Goal: Find specific page/section: Find specific page/section

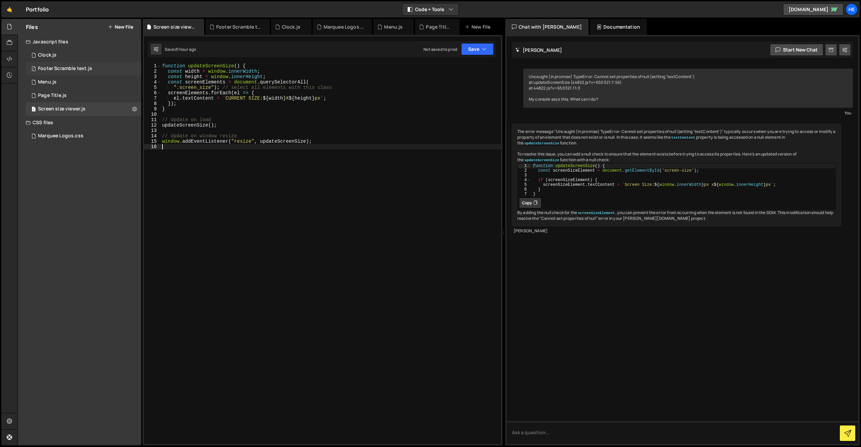
click at [82, 64] on div "1 Footer Scramble text.js 0" at bounding box center [83, 68] width 115 height 13
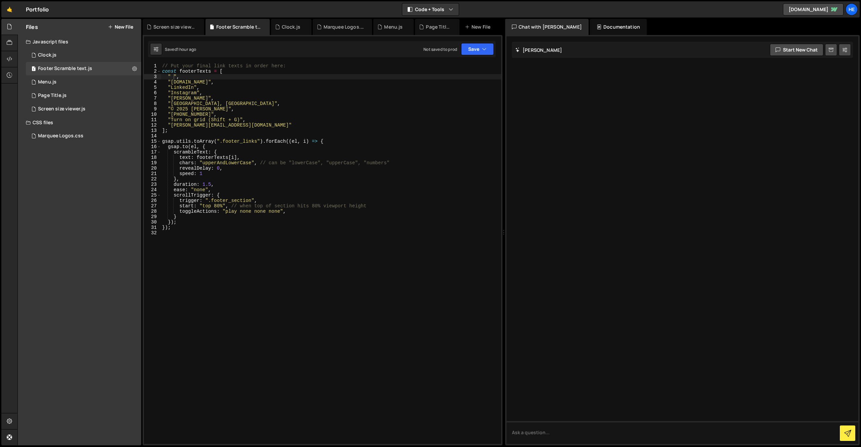
click at [191, 104] on div "// Put your final link texts in order here: const footerTexts = [ " " , "[DOMAI…" at bounding box center [331, 234] width 340 height 343
click at [217, 104] on div "// Put your final link texts in order here: const footerTexts = [ " " , "[DOMAI…" at bounding box center [331, 234] width 340 height 343
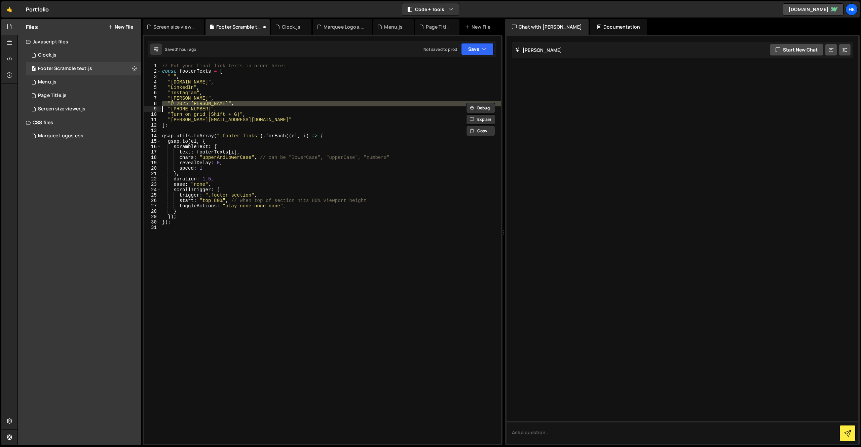
click at [217, 104] on div "// Put your final link texts in order here: const footerTexts = [ " " , "[DOMAI…" at bounding box center [331, 234] width 340 height 343
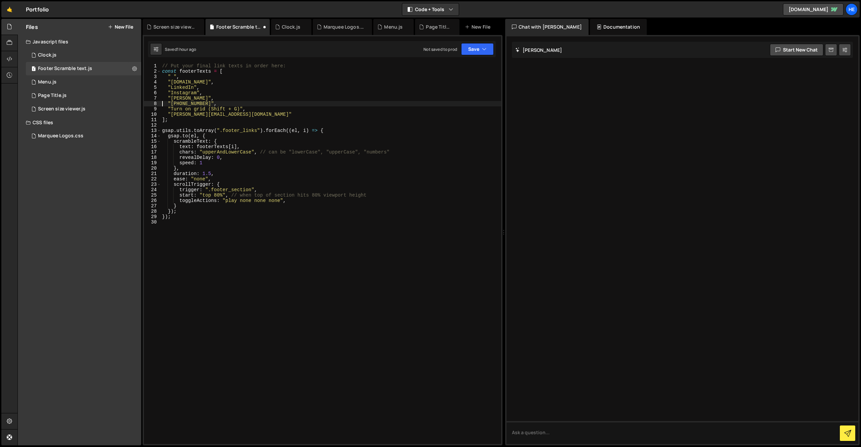
click at [217, 110] on div "// Put your final link texts in order here: const footerTexts = [ " " , "[DOMAI…" at bounding box center [331, 234] width 340 height 343
type textarea ""[PERSON_NAME][EMAIL_ADDRESS][DOMAIN_NAME]""
